Goal: Navigation & Orientation: Find specific page/section

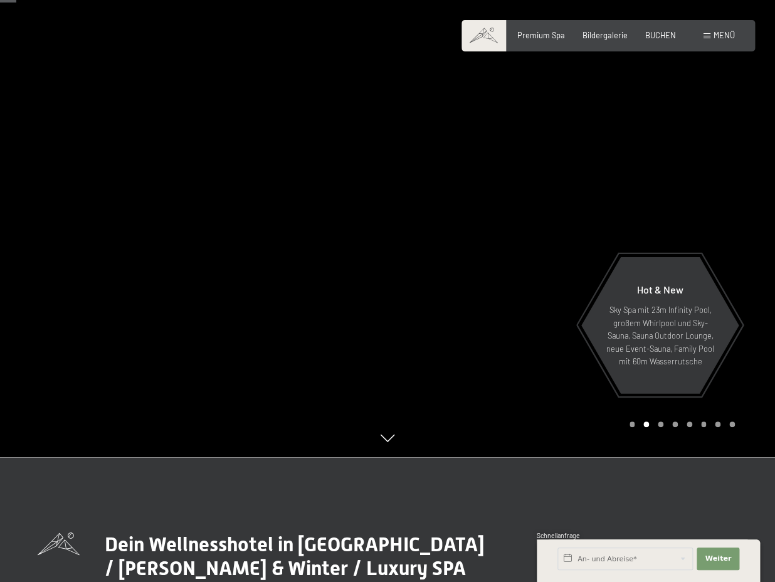
scroll to position [62, 0]
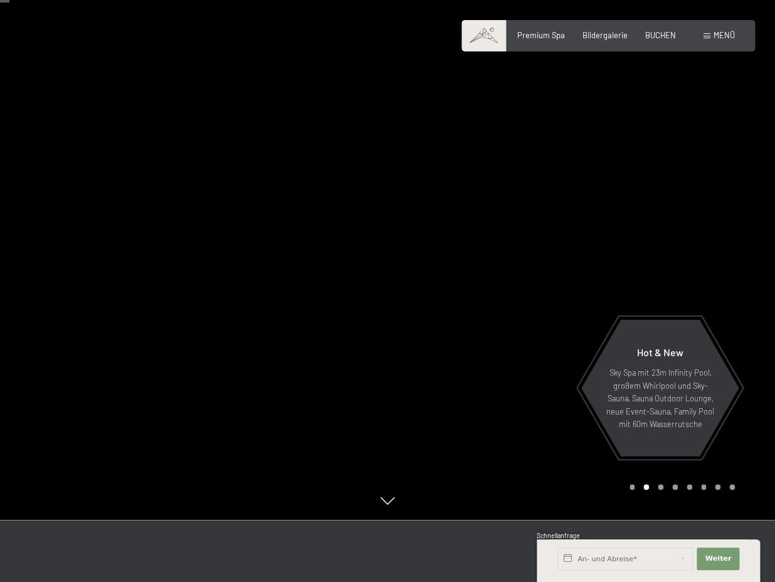
click at [385, 505] on icon at bounding box center [388, 501] width 14 height 8
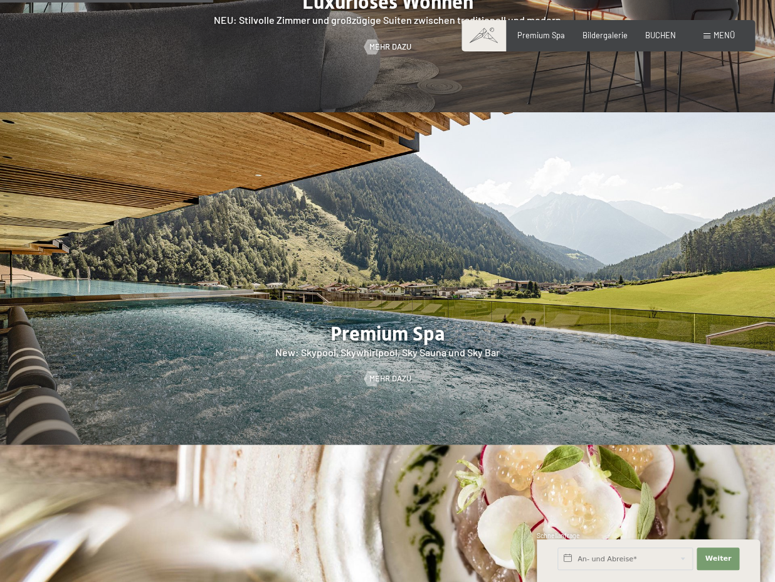
scroll to position [1256, 0]
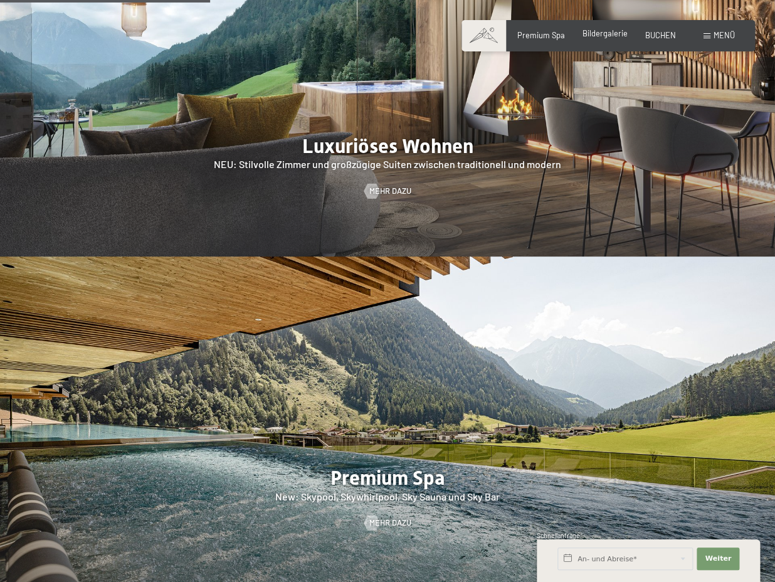
click at [602, 32] on span "Bildergalerie" at bounding box center [604, 33] width 45 height 10
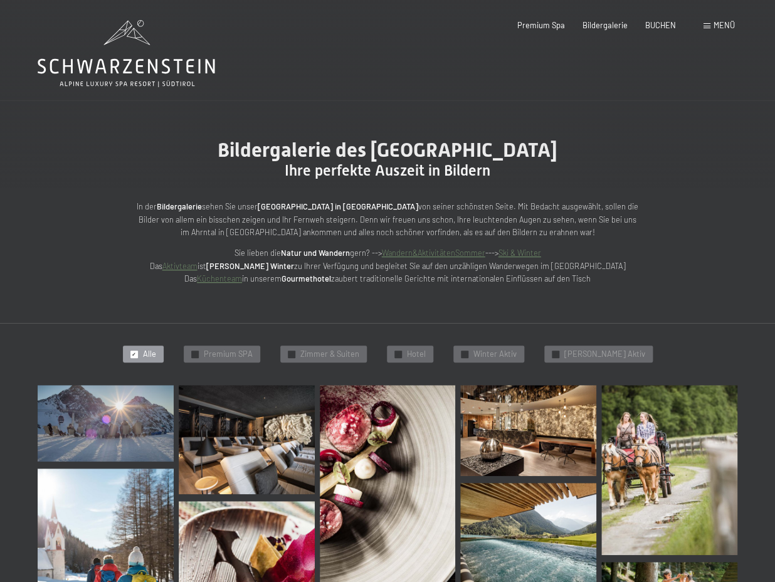
click at [141, 71] on icon at bounding box center [126, 53] width 177 height 67
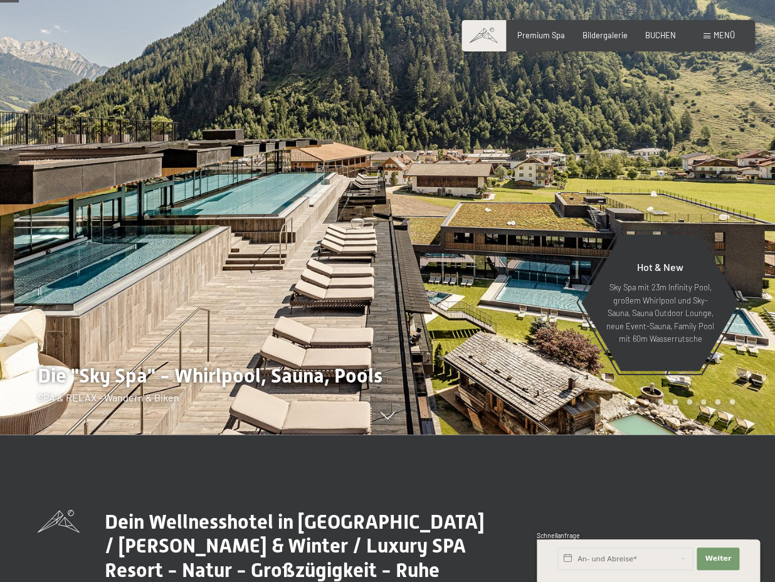
scroll to position [125, 0]
